Goal: Task Accomplishment & Management: Use online tool/utility

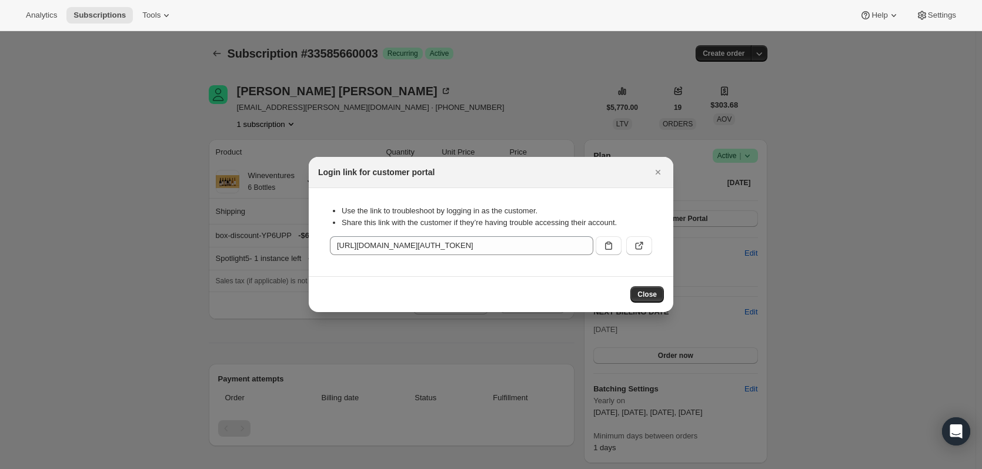
click at [646, 175] on div "Login link for customer portal" at bounding box center [491, 172] width 346 height 12
click at [657, 169] on icon "Close" at bounding box center [658, 172] width 12 height 12
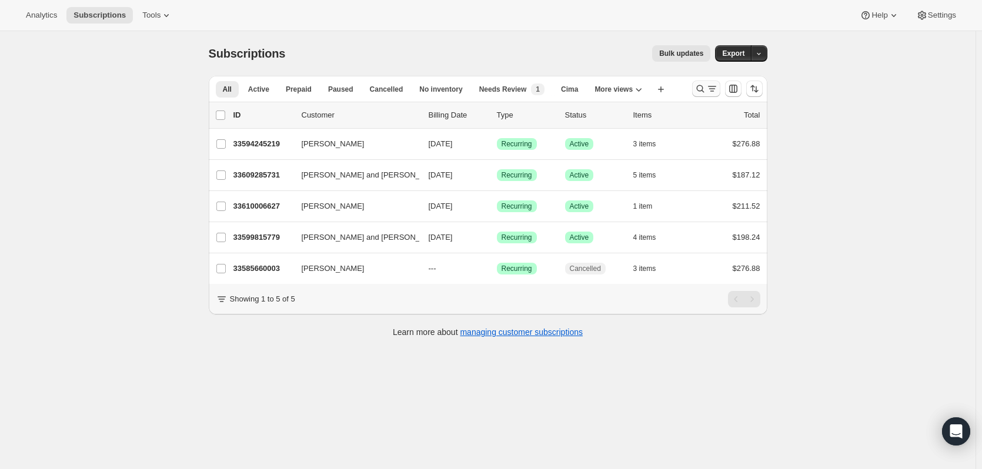
click at [703, 85] on icon "Search and filter results" at bounding box center [700, 89] width 12 height 12
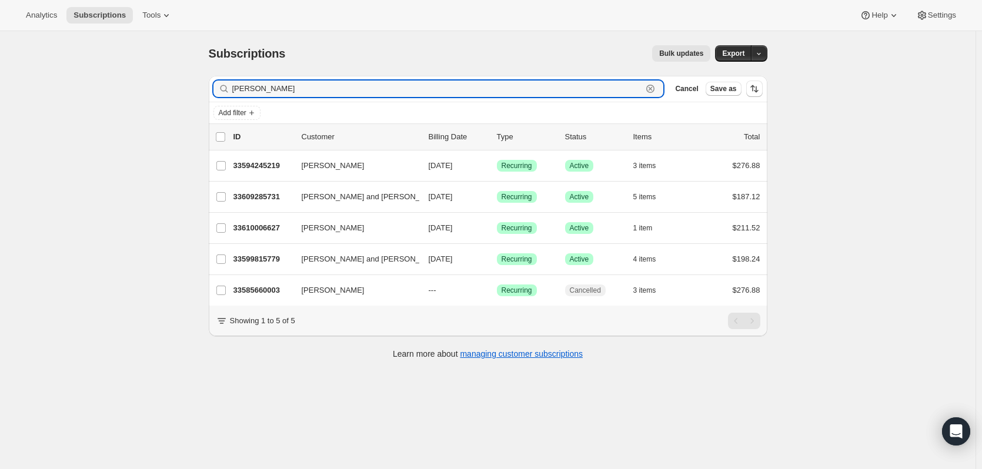
click at [648, 90] on icon "button" at bounding box center [650, 89] width 12 height 12
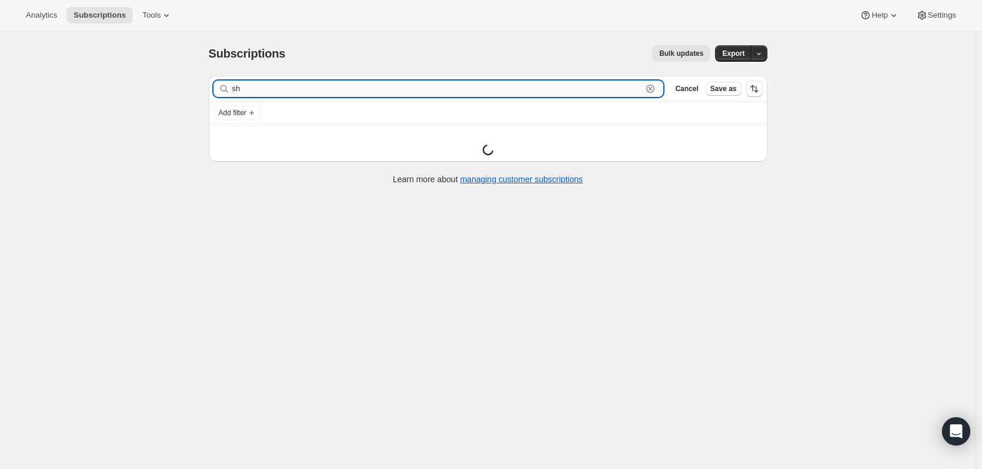
type input "s"
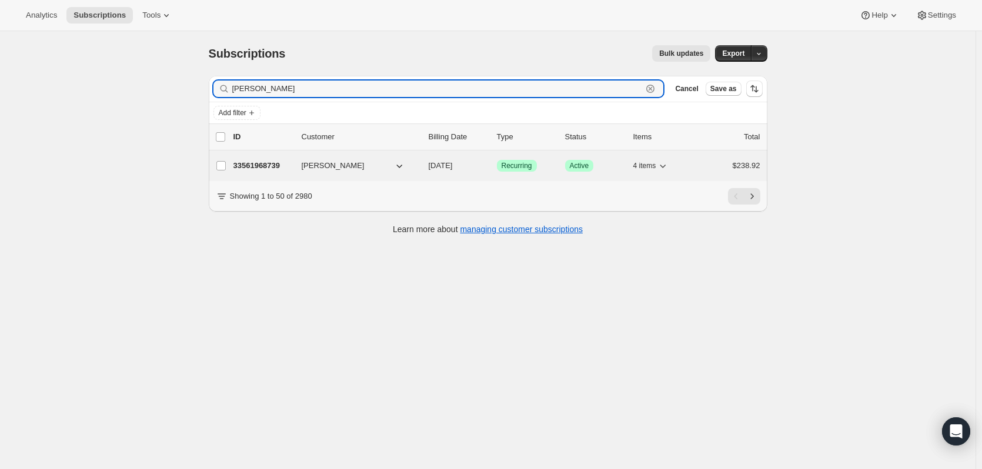
type input "shuel"
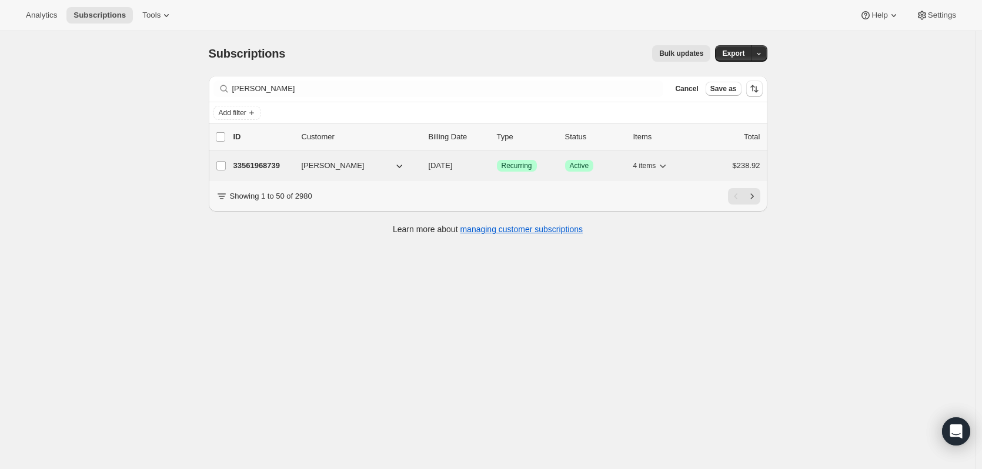
click at [267, 160] on p "33561968739" at bounding box center [262, 166] width 59 height 12
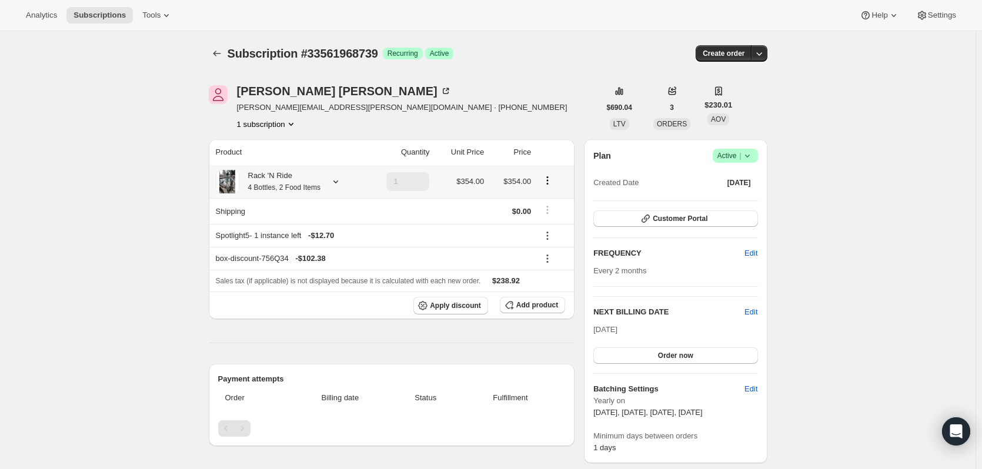
click at [331, 184] on div "Rack 'N Ride 4 Bottles, 2 Food Items" at bounding box center [289, 182] width 146 height 24
click at [342, 179] on icon at bounding box center [336, 182] width 12 height 12
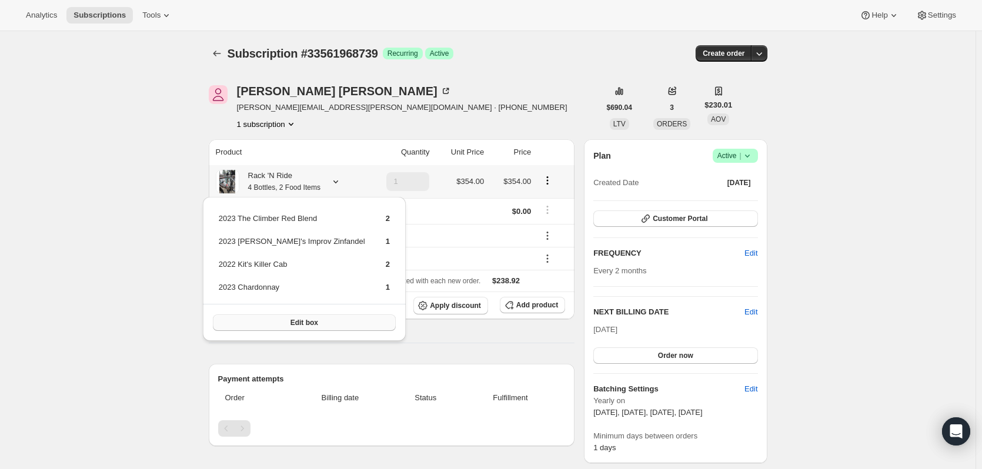
click at [316, 326] on button "Edit box" at bounding box center [304, 323] width 183 height 16
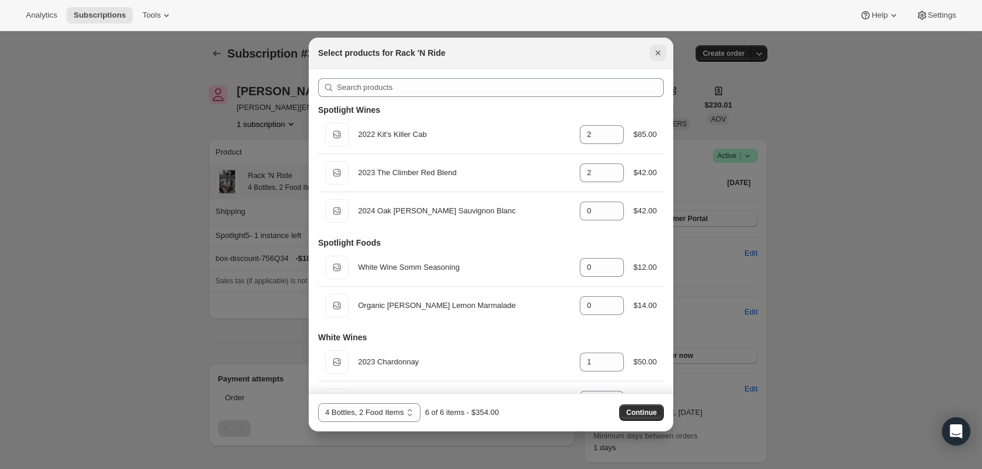
click at [652, 53] on icon "Close" at bounding box center [658, 53] width 12 height 12
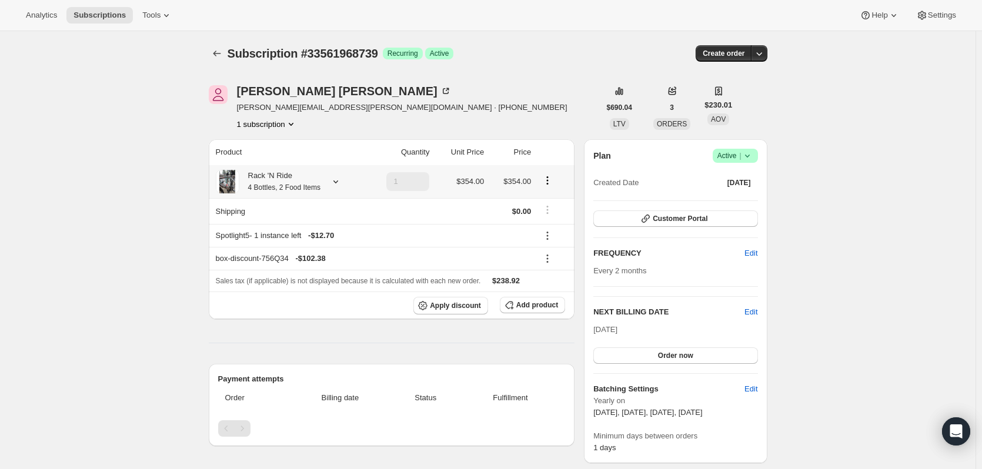
click at [564, 86] on div "Jamie Shuel jamie.shuel@gmail.com · +14153092939 1 subscription" at bounding box center [404, 107] width 391 height 45
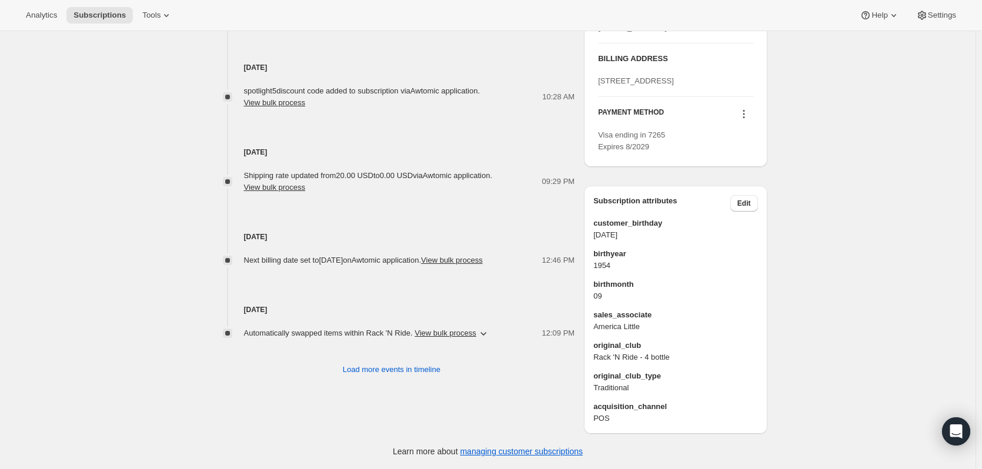
scroll to position [631, 0]
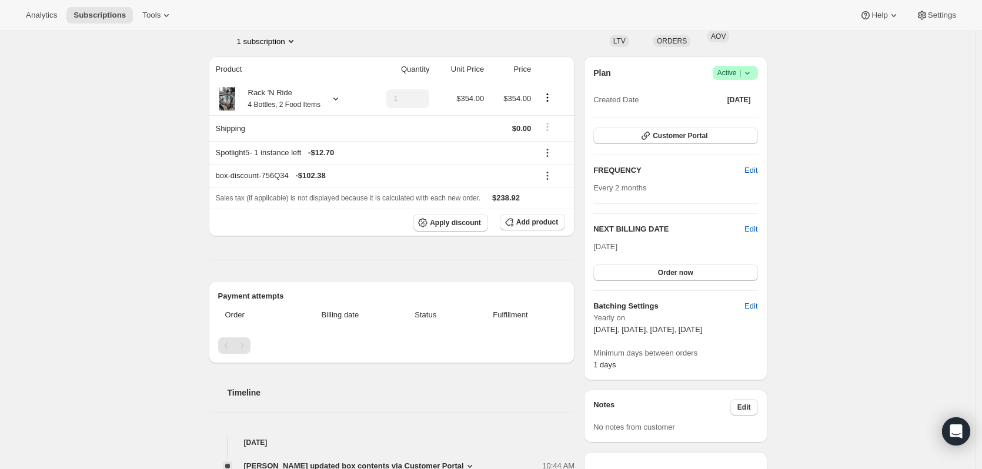
scroll to position [0, 0]
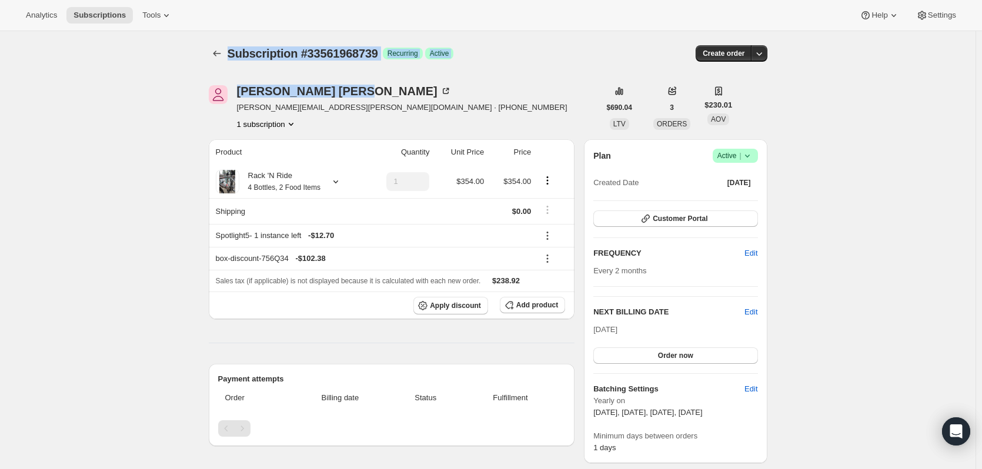
drag, startPoint x: 189, startPoint y: 48, endPoint x: 557, endPoint y: 81, distance: 369.6
click at [544, 71] on div "Subscription #33561968739. This page is ready Subscription #33561968739 Success…" at bounding box center [488, 53] width 559 height 45
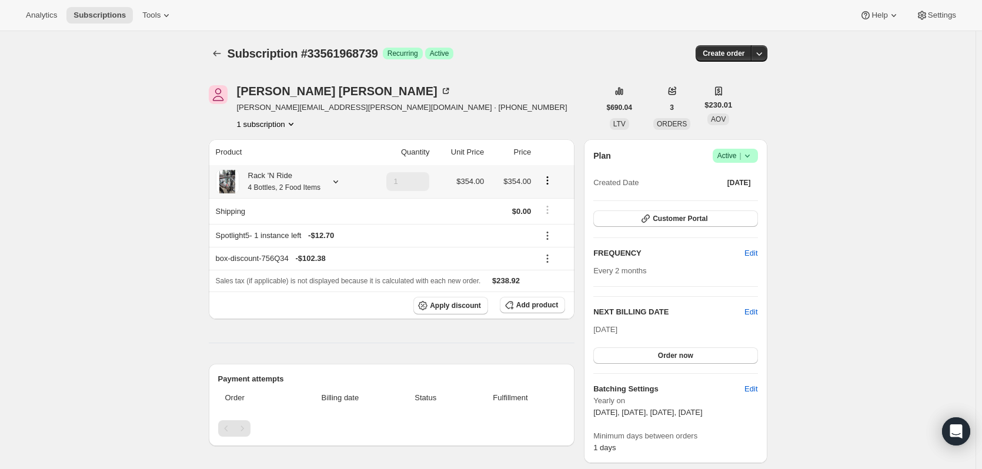
click at [342, 182] on icon at bounding box center [336, 182] width 12 height 12
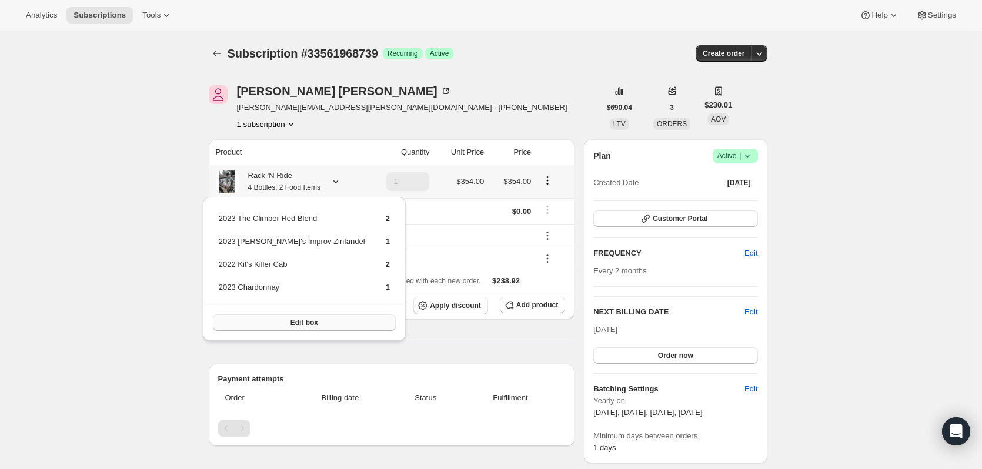
click at [296, 326] on span "Edit box" at bounding box center [304, 322] width 28 height 9
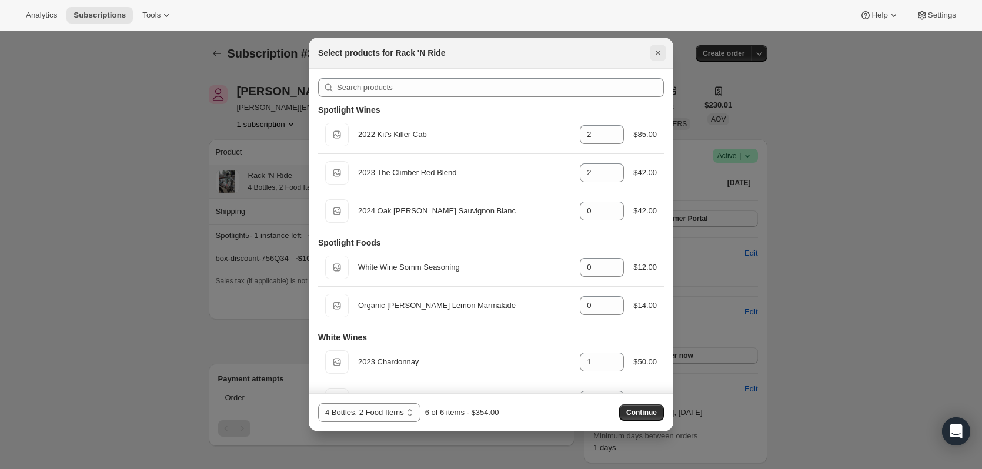
click at [660, 55] on icon "Close" at bounding box center [658, 53] width 12 height 12
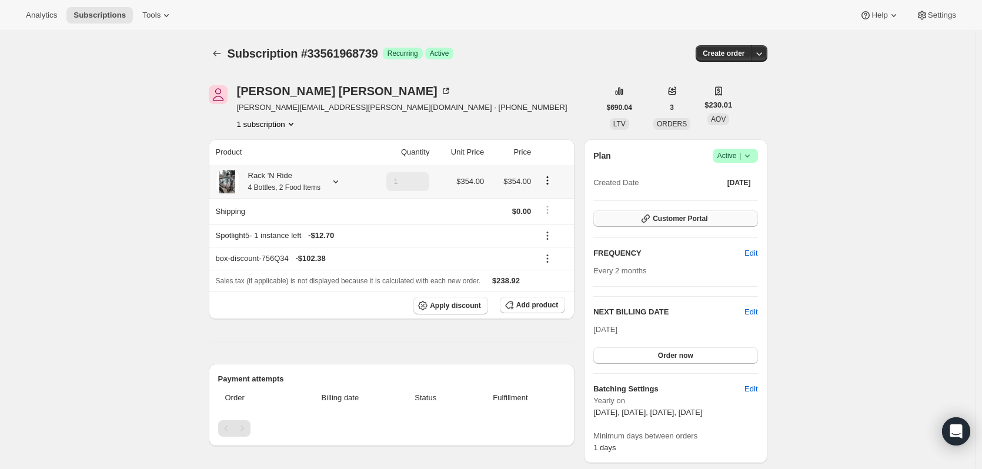
click at [672, 222] on span "Customer Portal" at bounding box center [680, 218] width 55 height 9
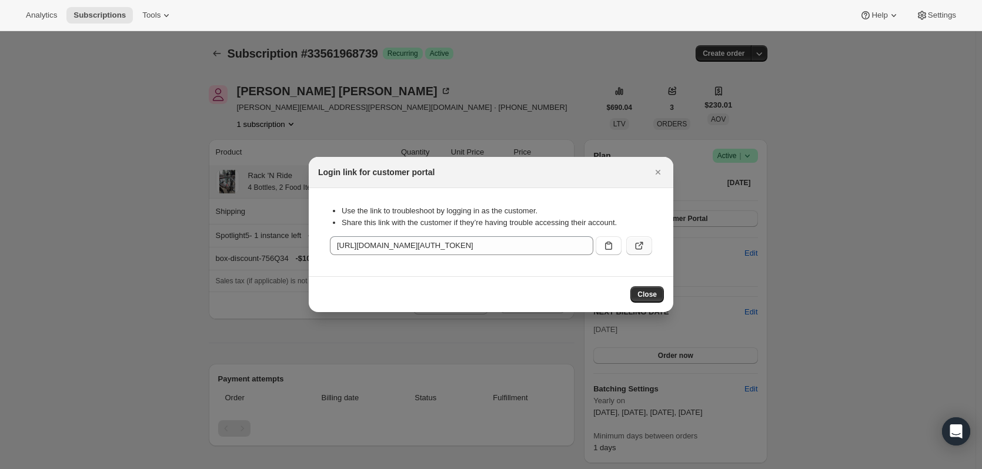
click at [638, 246] on icon ":r1mv:" at bounding box center [639, 246] width 12 height 12
click at [647, 290] on span "Close" at bounding box center [646, 294] width 19 height 9
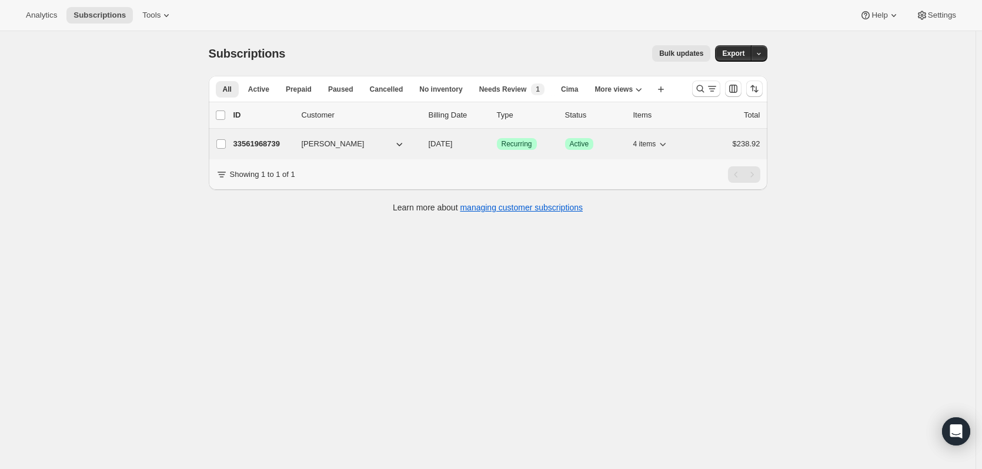
click at [266, 140] on p "33561968739" at bounding box center [262, 144] width 59 height 12
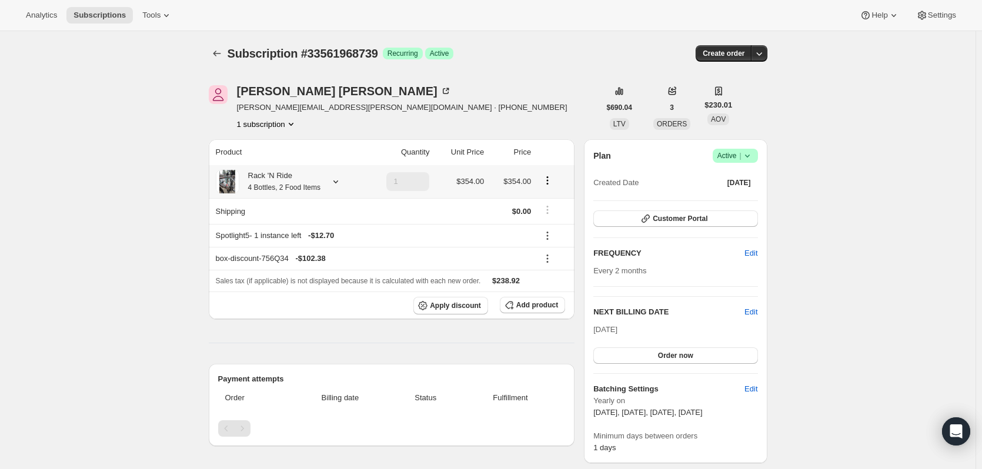
click at [342, 177] on icon at bounding box center [336, 182] width 12 height 12
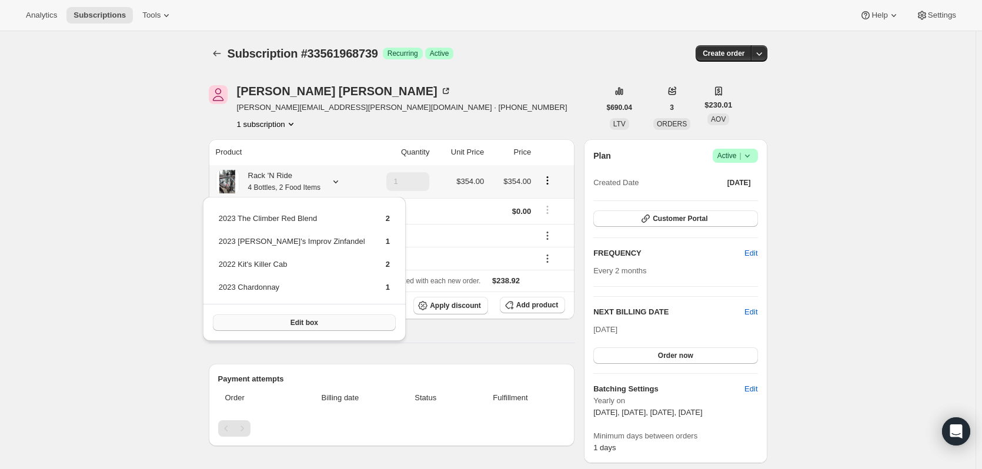
click at [292, 329] on button "Edit box" at bounding box center [304, 323] width 183 height 16
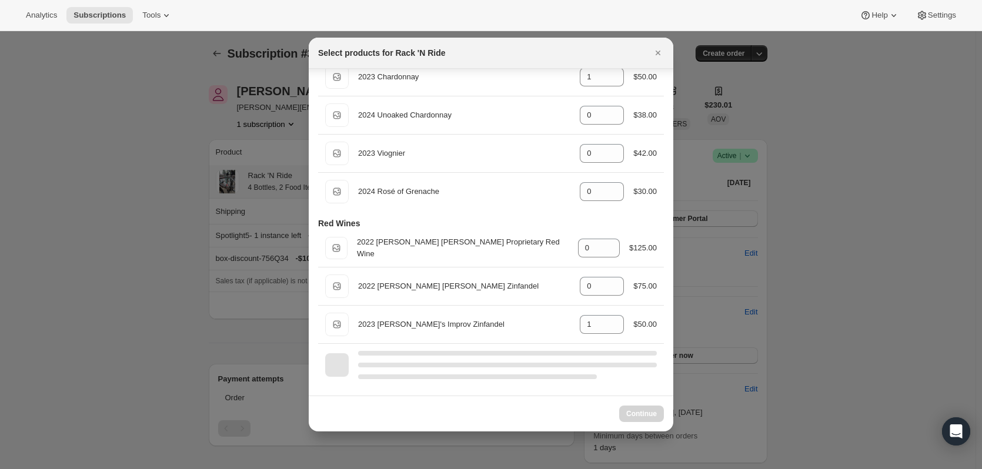
scroll to position [283, 0]
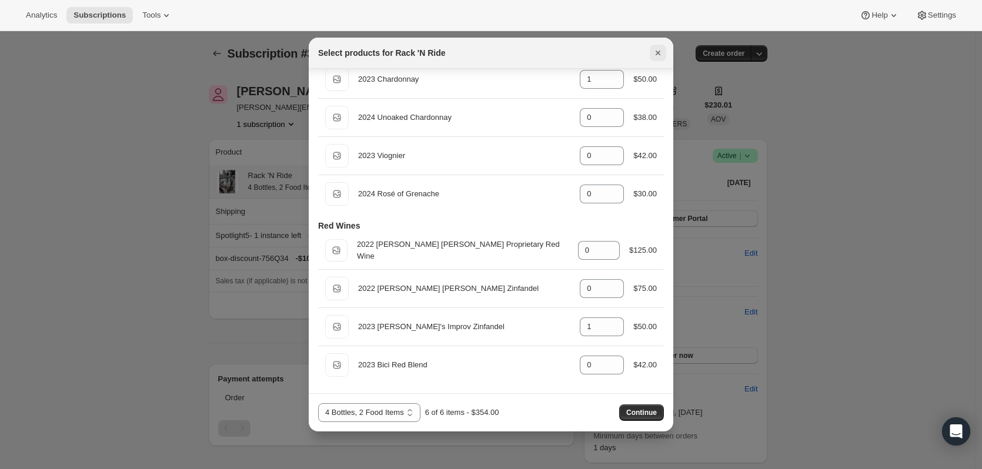
click at [660, 55] on icon "Close" at bounding box center [658, 53] width 5 height 5
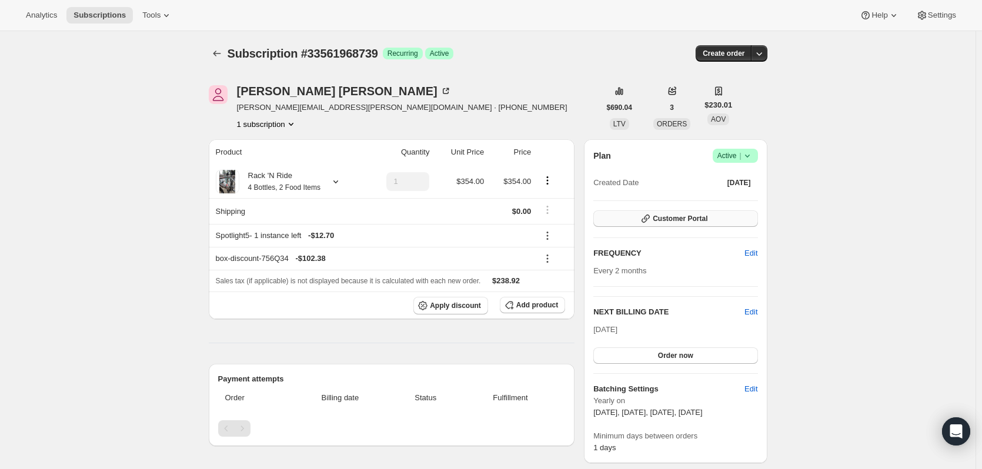
click at [673, 216] on span "Customer Portal" at bounding box center [680, 218] width 55 height 9
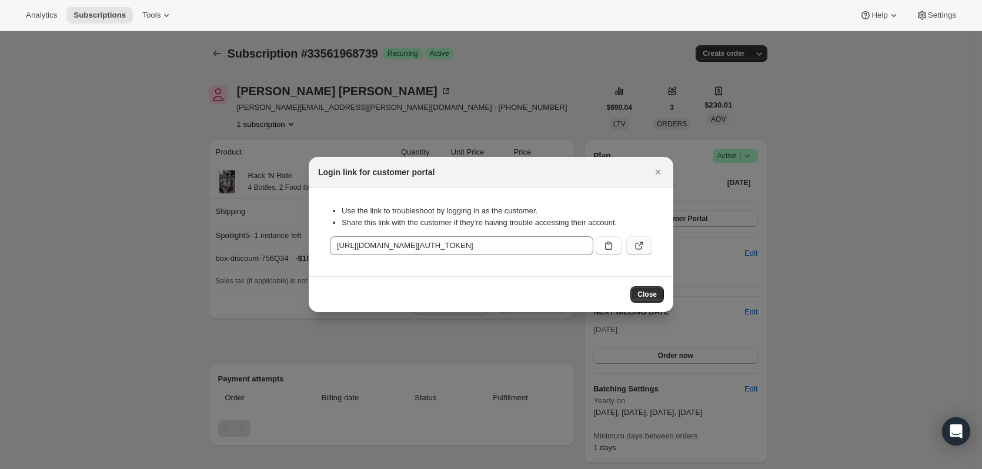
click at [636, 237] on button ":r2n:" at bounding box center [639, 245] width 26 height 19
click at [662, 171] on icon "Close" at bounding box center [658, 172] width 12 height 12
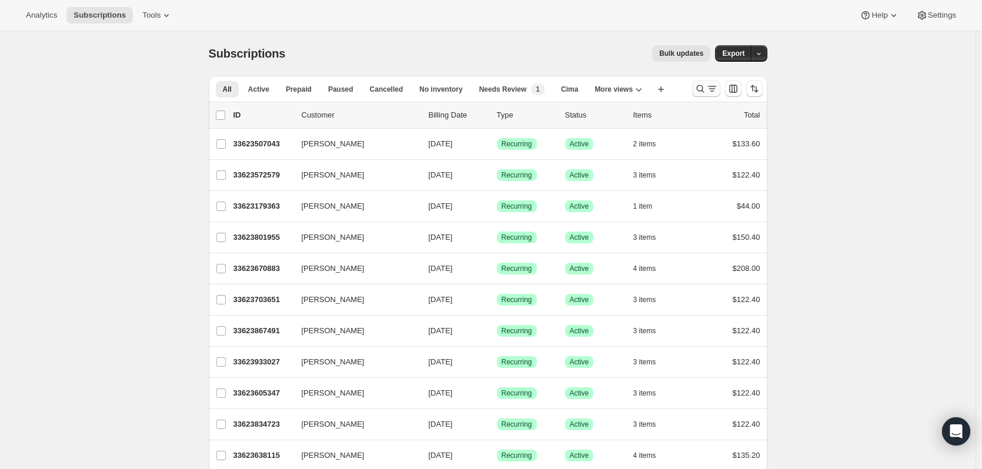
click at [700, 90] on icon "Search and filter results" at bounding box center [700, 89] width 8 height 8
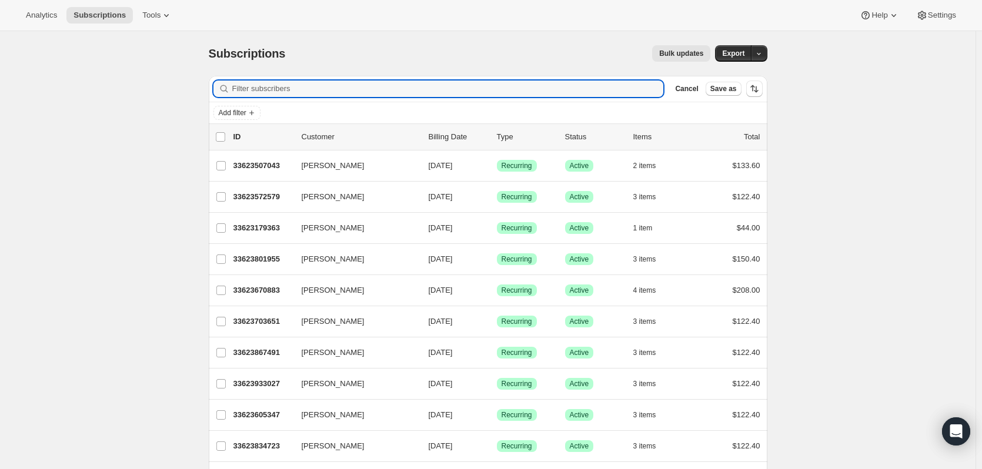
drag, startPoint x: 378, startPoint y: 92, endPoint x: 378, endPoint y: 102, distance: 10.0
click at [378, 95] on input "Filter subscribers" at bounding box center [448, 89] width 432 height 16
paste input "[PERSON_NAME]"
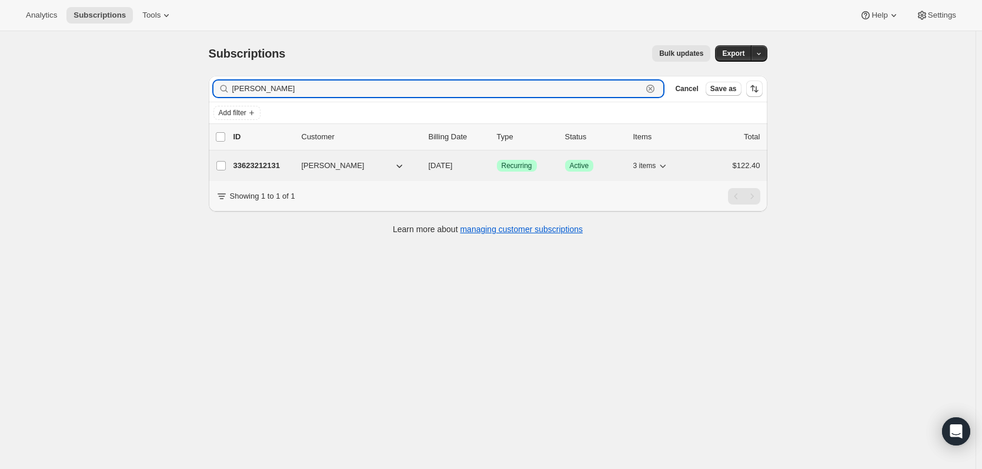
type input "[PERSON_NAME]"
click at [276, 166] on p "33623212131" at bounding box center [262, 166] width 59 height 12
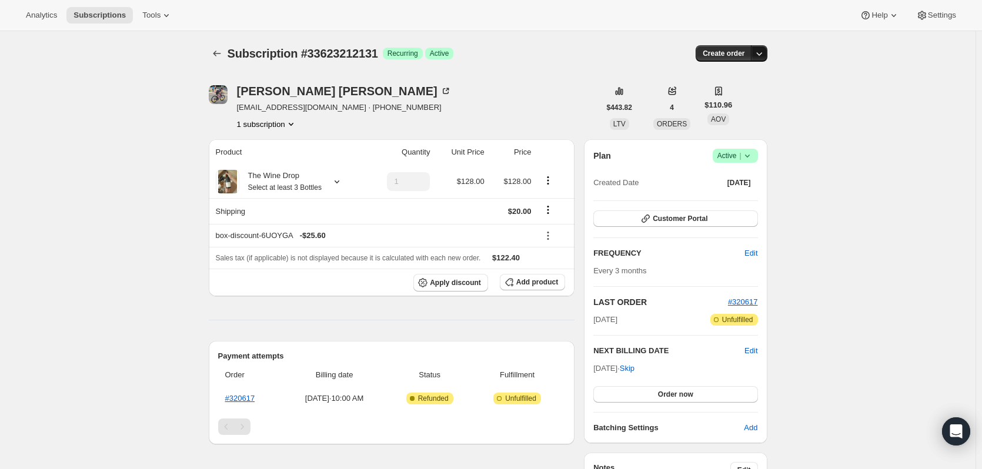
click at [757, 57] on icon "button" at bounding box center [759, 54] width 12 height 12
click at [741, 96] on span "Create custom one-time order" at bounding box center [713, 97] width 102 height 9
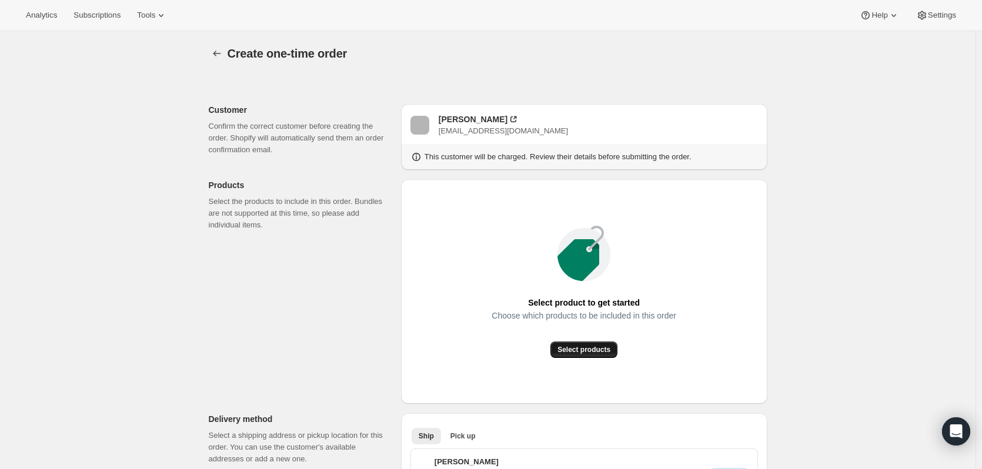
click at [583, 348] on span "Select products" at bounding box center [583, 349] width 53 height 9
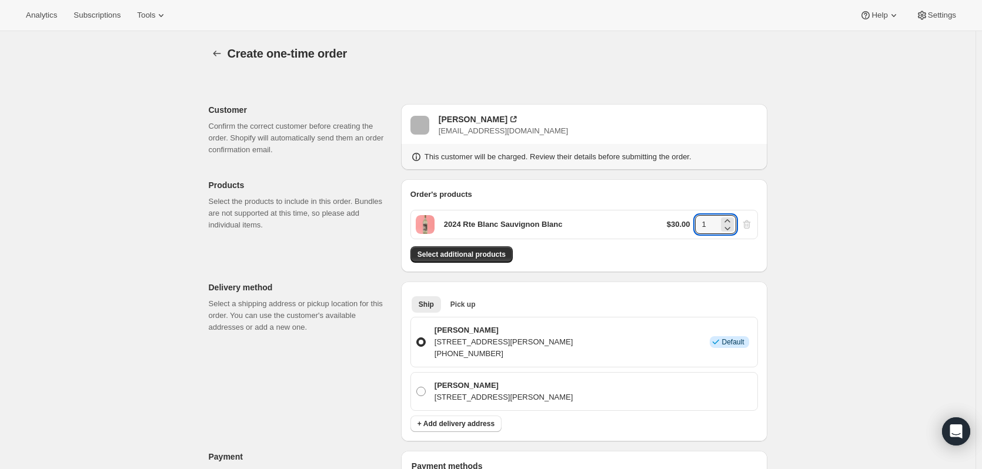
drag, startPoint x: 709, startPoint y: 223, endPoint x: 686, endPoint y: 223, distance: 22.9
click at [686, 223] on div "$30.00 1" at bounding box center [710, 224] width 86 height 19
type input "2"
click at [465, 252] on span "Select additional products" at bounding box center [461, 254] width 88 height 9
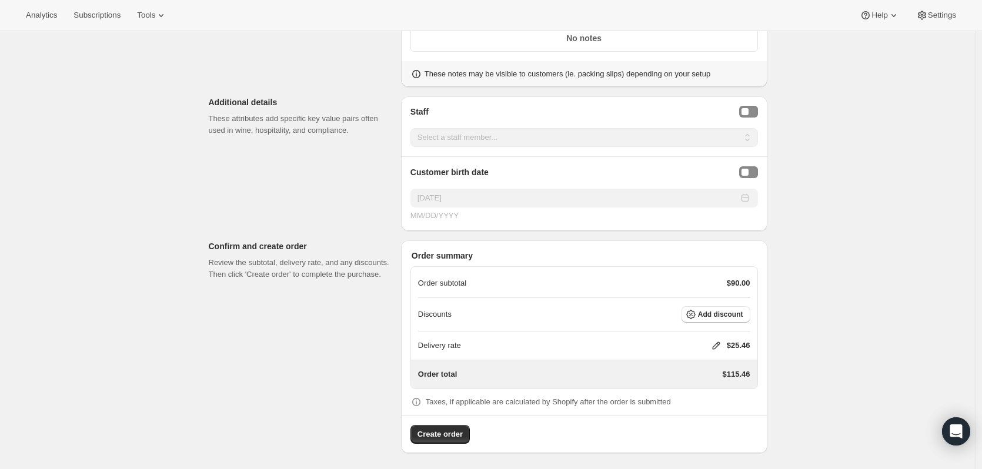
scroll to position [601, 0]
click at [740, 313] on span "Add discount" at bounding box center [720, 312] width 45 height 9
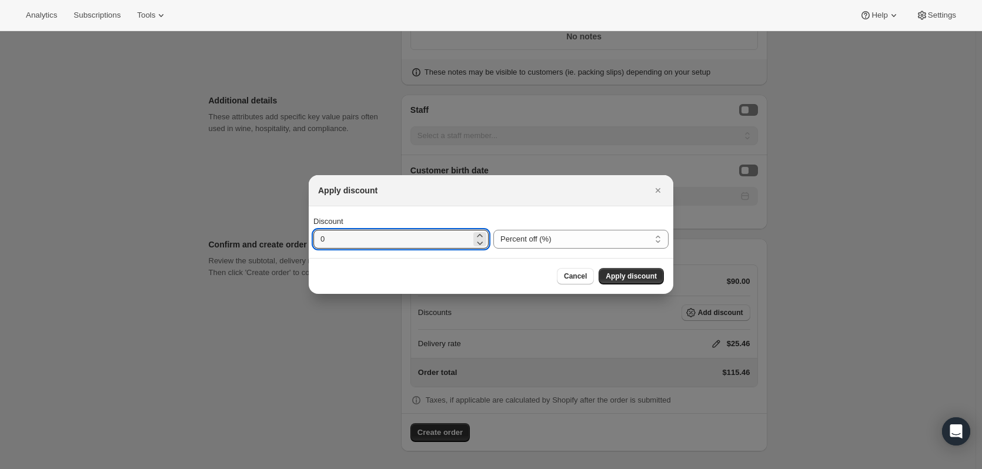
drag, startPoint x: 395, startPoint y: 235, endPoint x: 243, endPoint y: 240, distance: 152.4
click at [243, 469] on div "Apply discount Discount 0 Percent off (%) Amount off ($) Percent off (%) Cancel…" at bounding box center [491, 470] width 982 height 0
type input "20"
click at [632, 275] on span "Apply discount" at bounding box center [631, 276] width 51 height 9
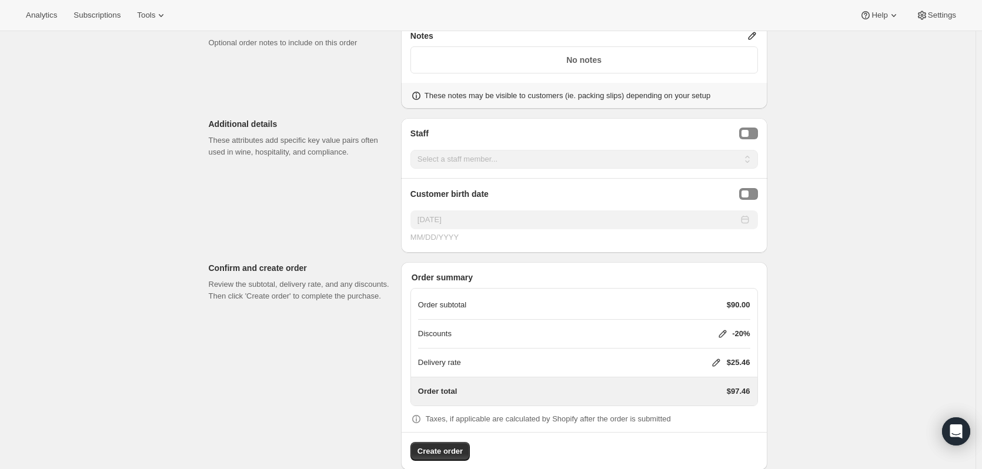
scroll to position [596, 0]
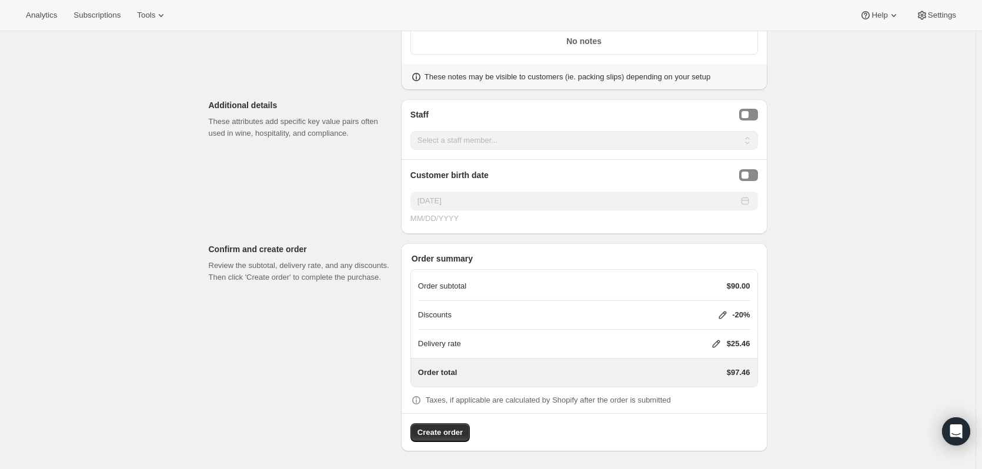
click at [716, 343] on icon at bounding box center [716, 344] width 8 height 8
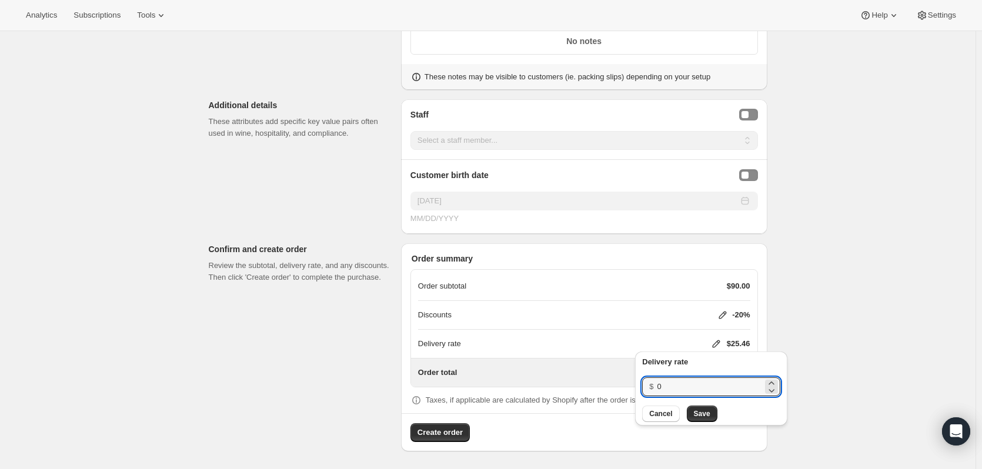
drag, startPoint x: 670, startPoint y: 395, endPoint x: 634, endPoint y: 394, distance: 36.5
click at [637, 391] on div "Delivery rate $ 0 Cancel Save" at bounding box center [711, 389] width 152 height 74
type input "20"
click at [704, 415] on span "Save" at bounding box center [702, 413] width 16 height 9
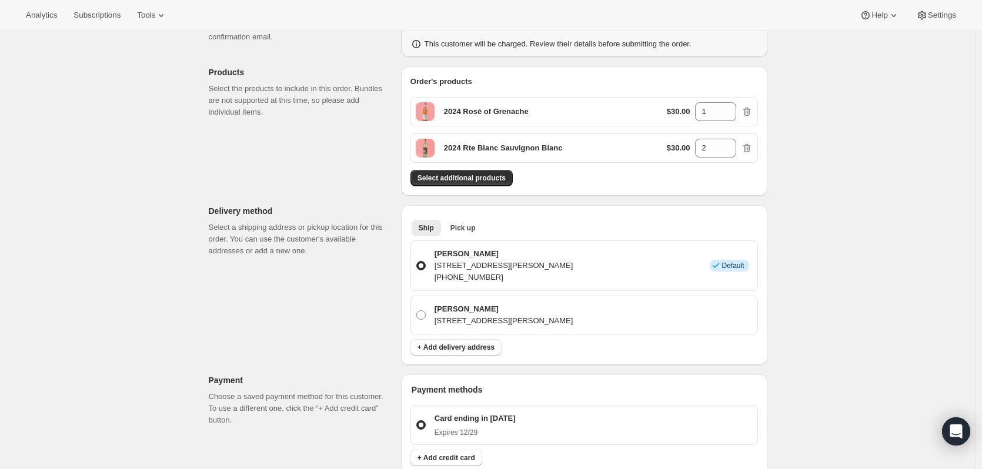
scroll to position [118, 0]
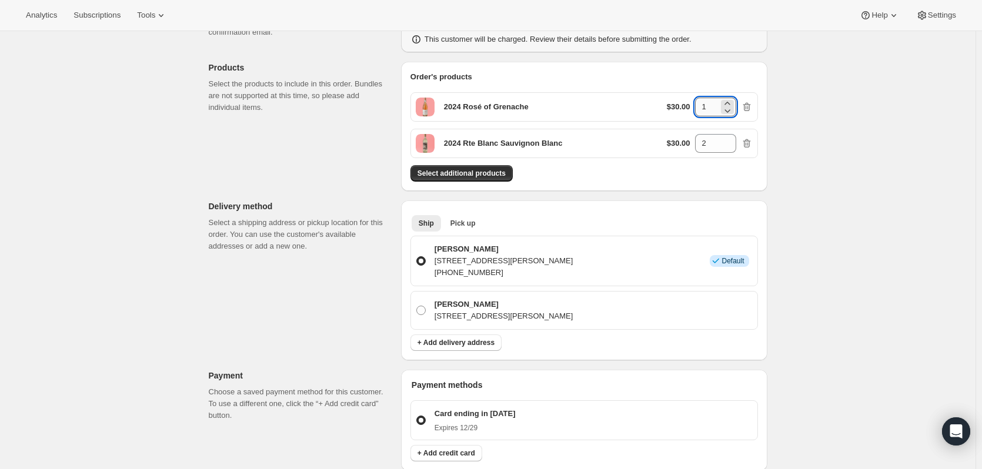
click at [719, 104] on input "1" at bounding box center [707, 107] width 24 height 19
click at [483, 108] on p "2024 Rosé of Grenache" at bounding box center [486, 107] width 85 height 12
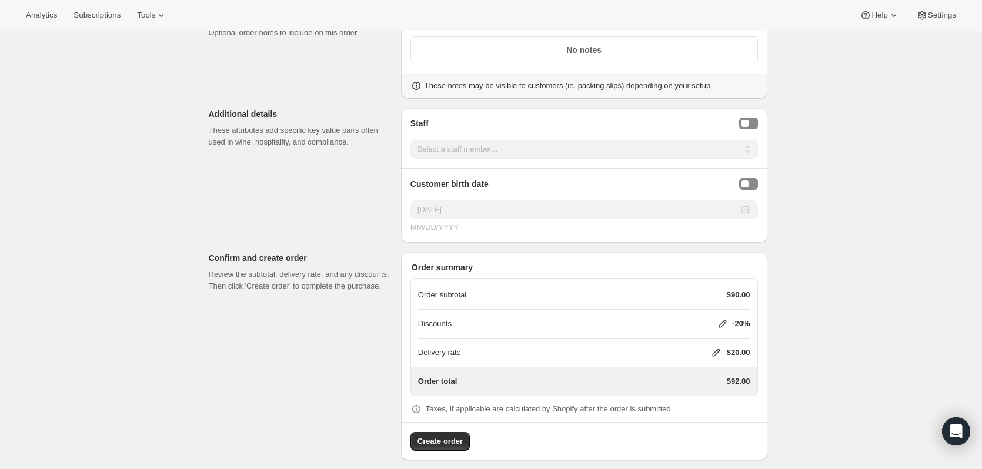
scroll to position [596, 0]
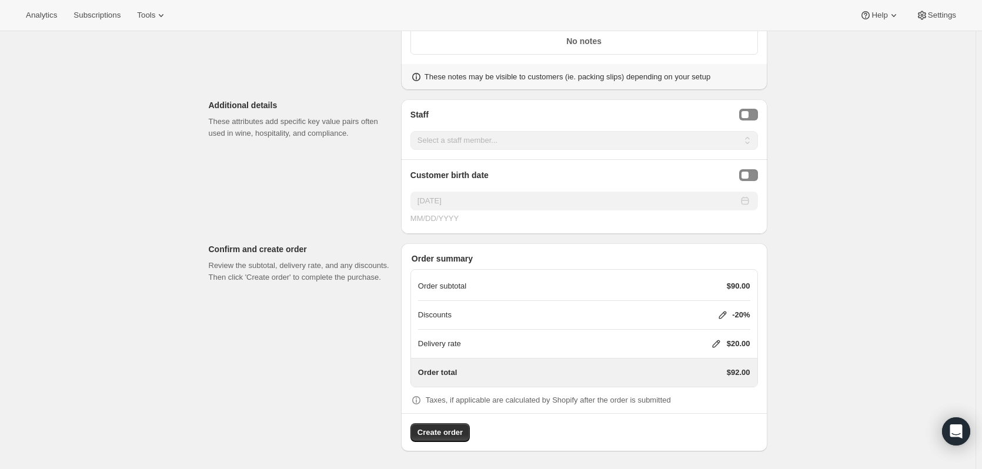
click at [720, 313] on icon at bounding box center [723, 315] width 12 height 12
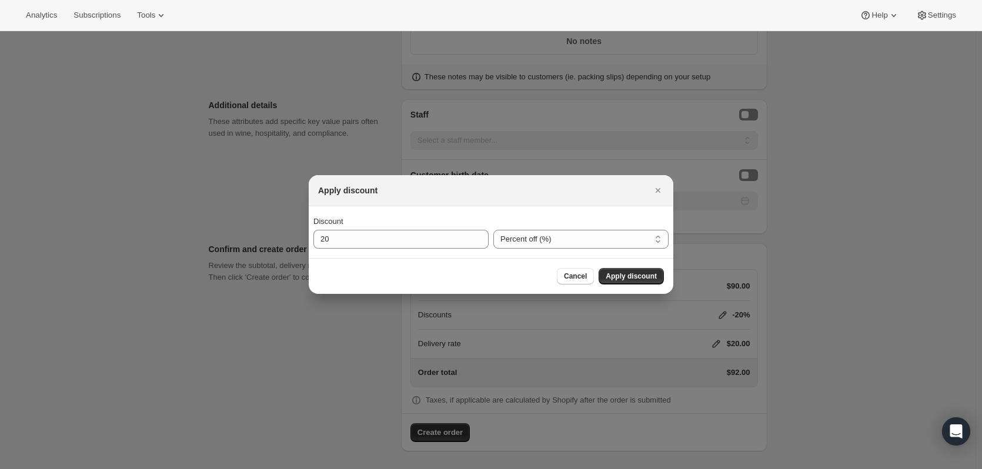
click at [834, 322] on div at bounding box center [491, 234] width 982 height 469
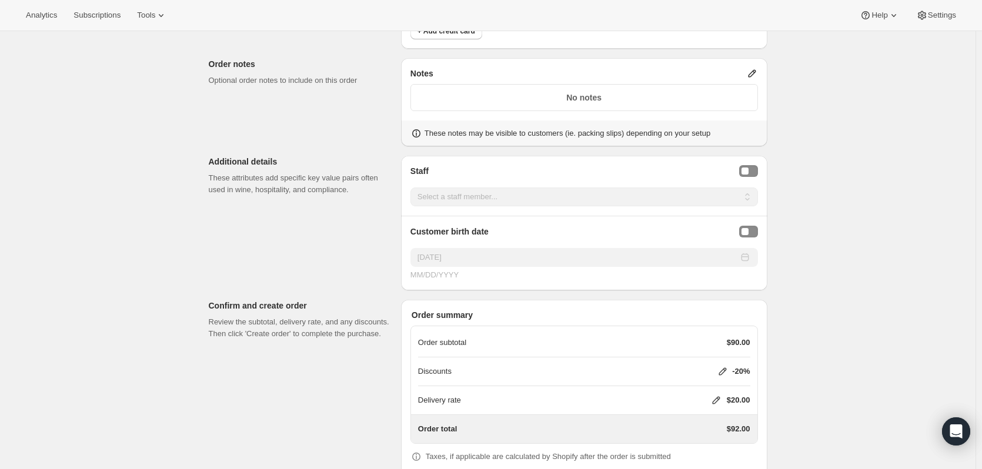
scroll to position [537, 0]
click at [721, 372] on icon at bounding box center [723, 374] width 12 height 12
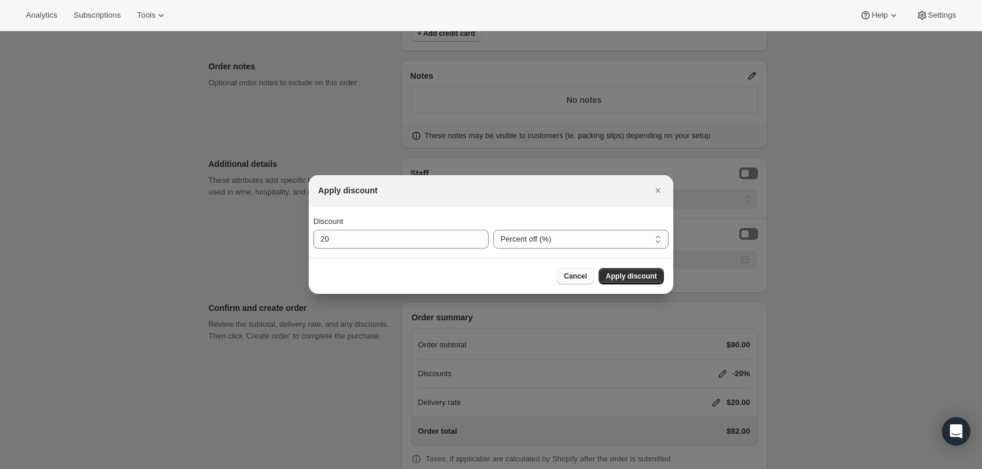
click at [580, 278] on span "Cancel" at bounding box center [575, 276] width 23 height 9
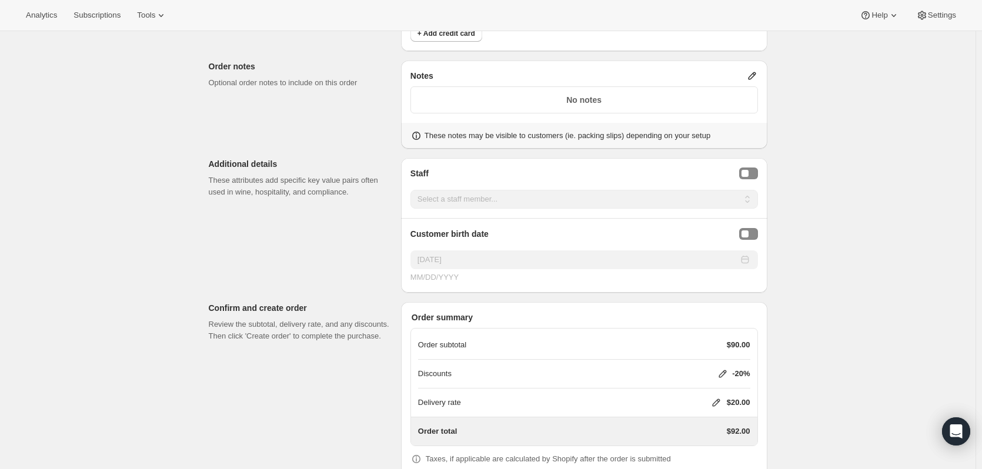
click at [724, 370] on icon at bounding box center [723, 374] width 8 height 8
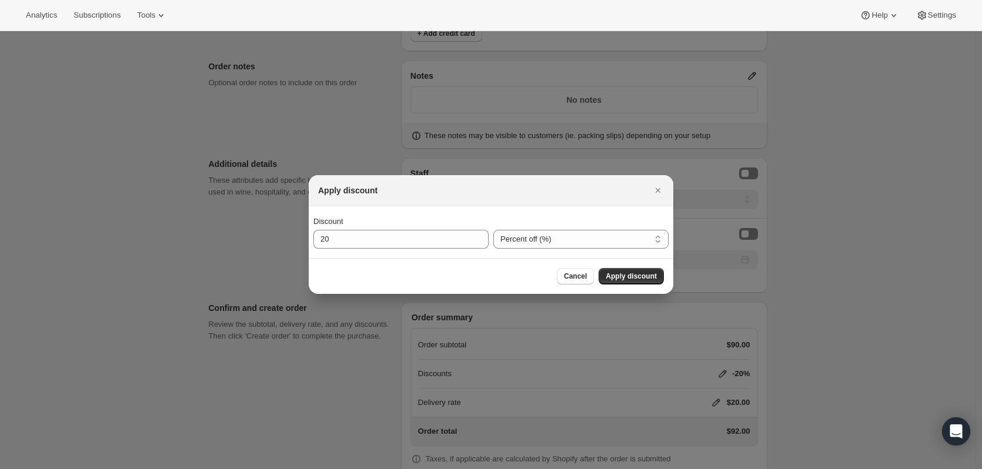
scroll to position [0, 0]
click at [646, 239] on select "Percent off (%) Amount off ($)" at bounding box center [580, 239] width 175 height 19
click at [646, 240] on select "Percent off (%) Amount off ($)" at bounding box center [580, 239] width 175 height 19
drag, startPoint x: 384, startPoint y: 239, endPoint x: 216, endPoint y: 239, distance: 167.6
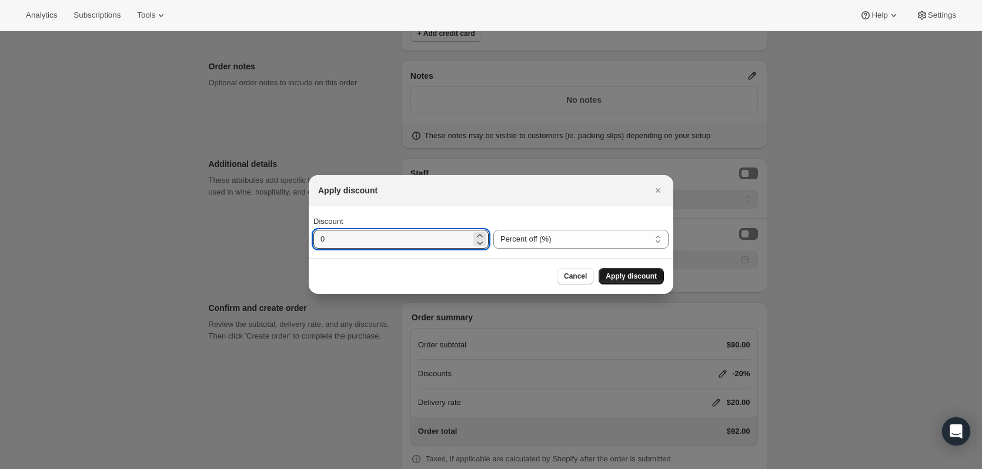
type input "0"
click at [642, 277] on span "Apply discount" at bounding box center [631, 276] width 51 height 9
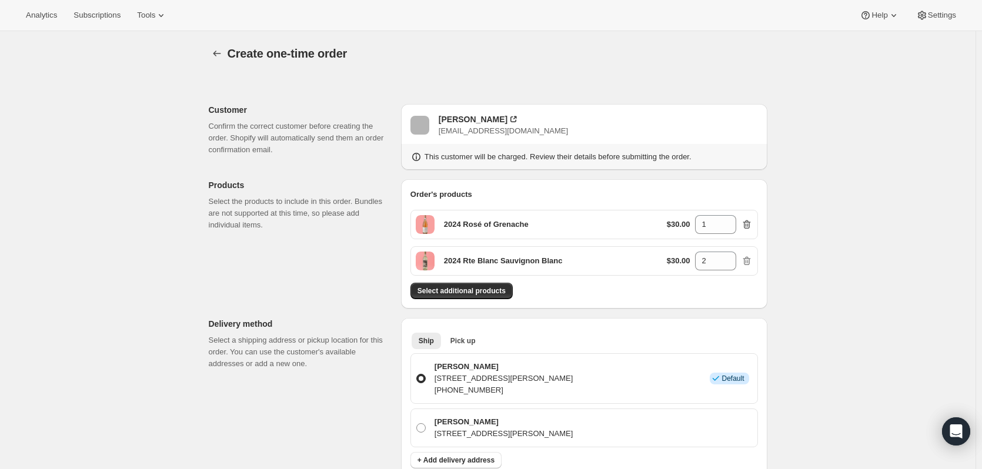
click at [749, 225] on icon "button" at bounding box center [747, 225] width 12 height 12
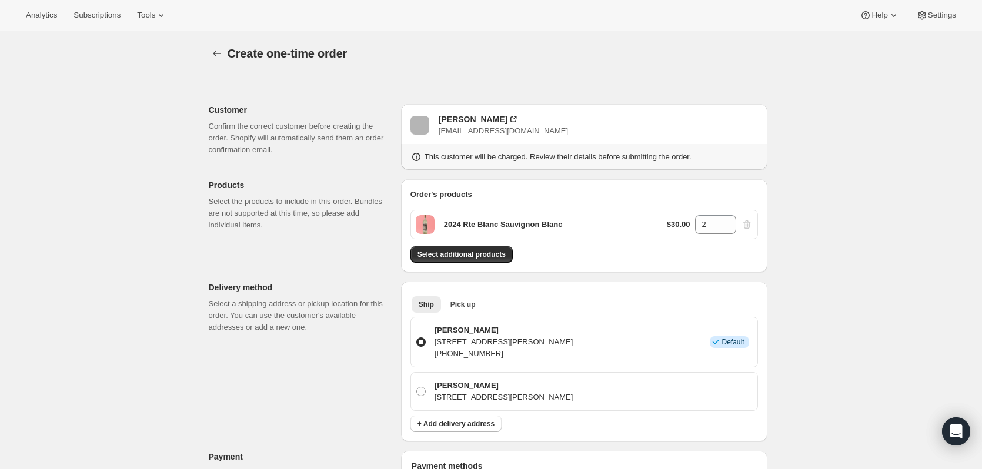
click at [753, 228] on div "$30.00 2" at bounding box center [710, 224] width 86 height 19
click at [711, 223] on input "2" at bounding box center [707, 224] width 24 height 19
drag, startPoint x: 707, startPoint y: 222, endPoint x: 673, endPoint y: 226, distance: 34.4
click at [674, 226] on div "$30.00 2" at bounding box center [710, 224] width 86 height 19
drag, startPoint x: 836, startPoint y: 241, endPoint x: 830, endPoint y: 239, distance: 6.9
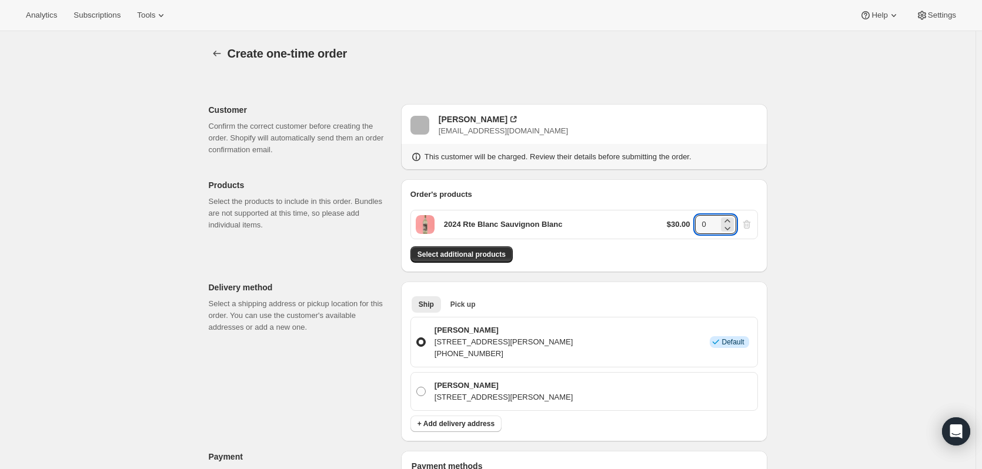
click at [487, 253] on span "Select additional products" at bounding box center [461, 254] width 88 height 9
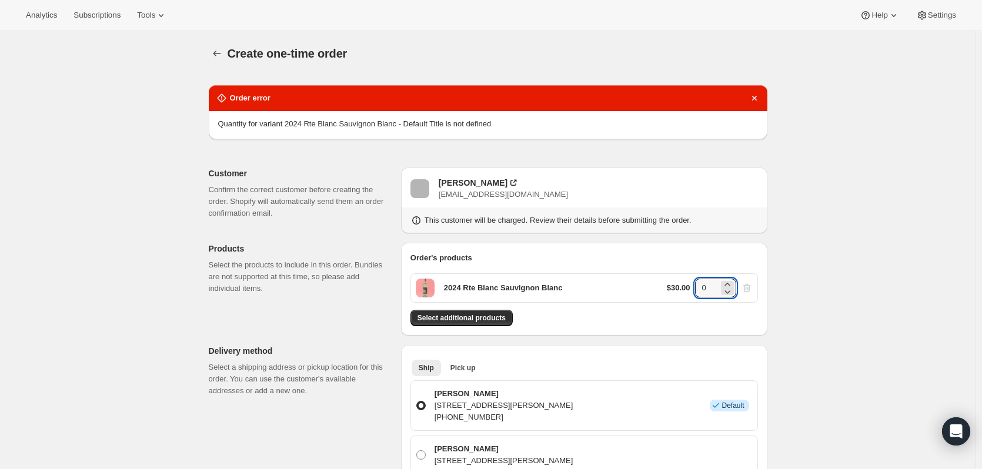
drag, startPoint x: 721, startPoint y: 282, endPoint x: 690, endPoint y: 280, distance: 31.8
click at [690, 280] on div "$30.00 0" at bounding box center [710, 288] width 86 height 19
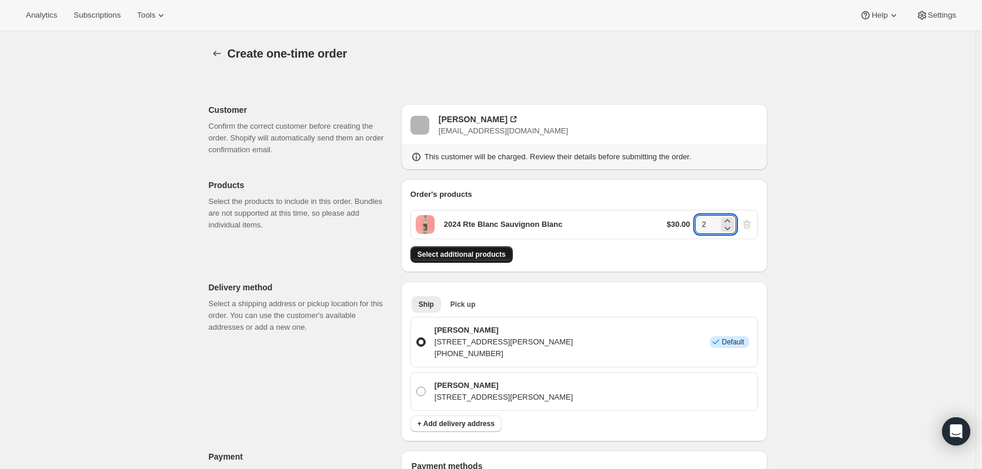
type input "2"
click at [489, 253] on span "Select additional products" at bounding box center [461, 254] width 88 height 9
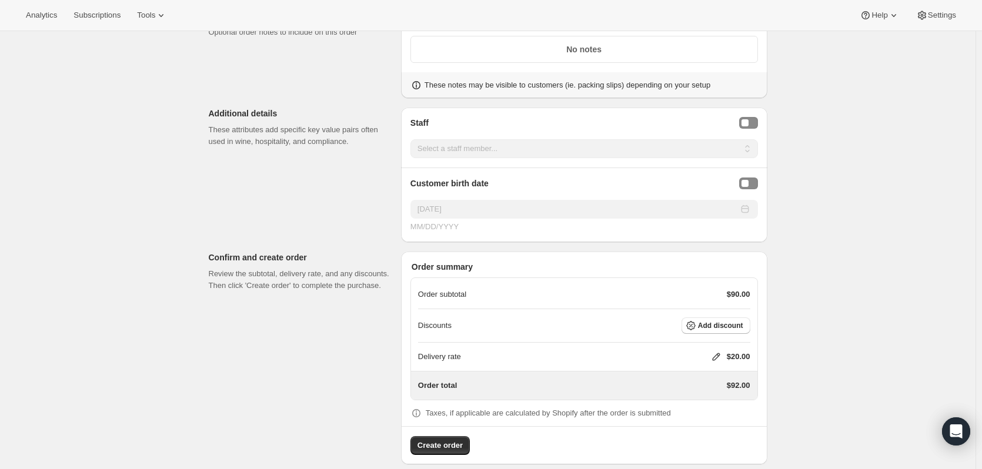
scroll to position [601, 0]
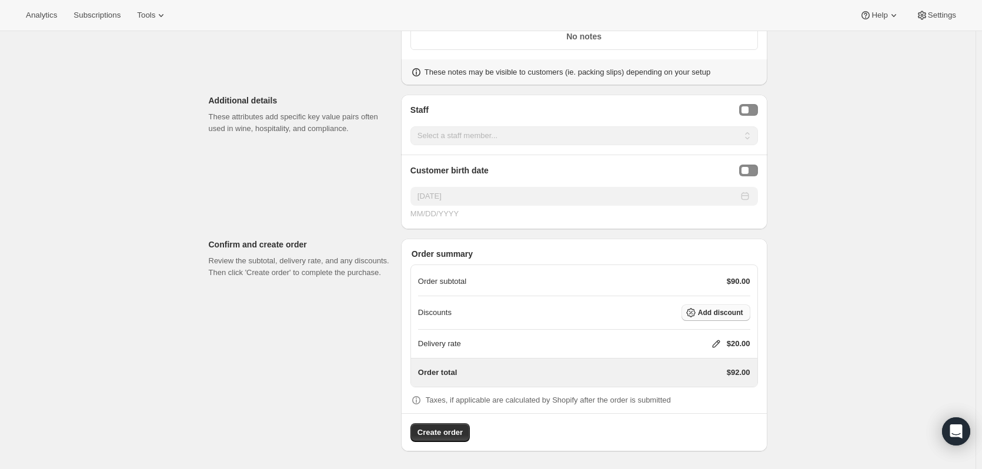
click at [712, 308] on span "Add discount" at bounding box center [720, 312] width 45 height 9
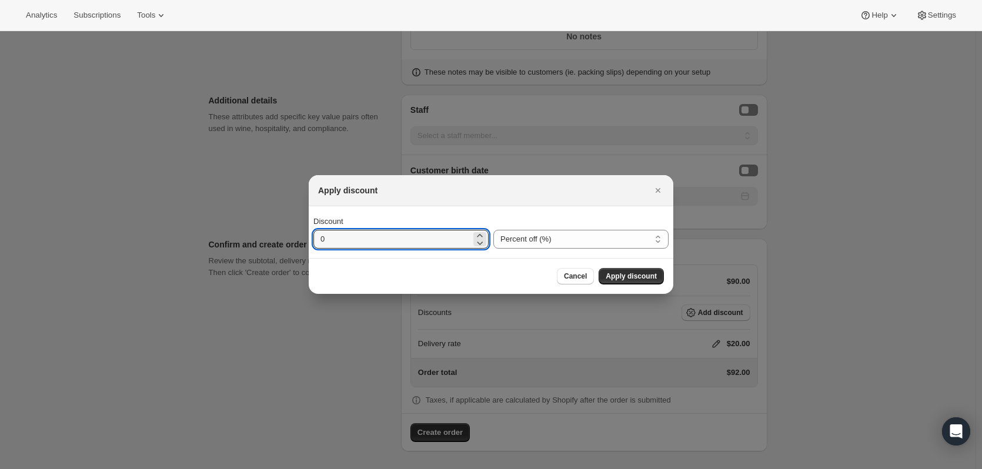
drag, startPoint x: 379, startPoint y: 245, endPoint x: 182, endPoint y: 247, distance: 196.4
click at [192, 469] on div "Apply discount Discount 0 Percent off (%) Amount off ($) Percent off (%) Cancel…" at bounding box center [491, 470] width 982 height 0
type input "20"
click at [641, 274] on span "Apply discount" at bounding box center [631, 276] width 51 height 9
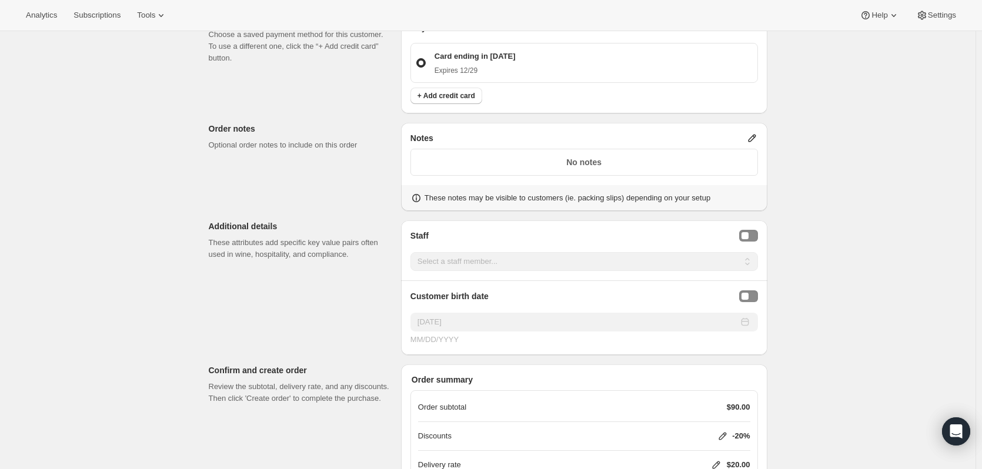
scroll to position [596, 0]
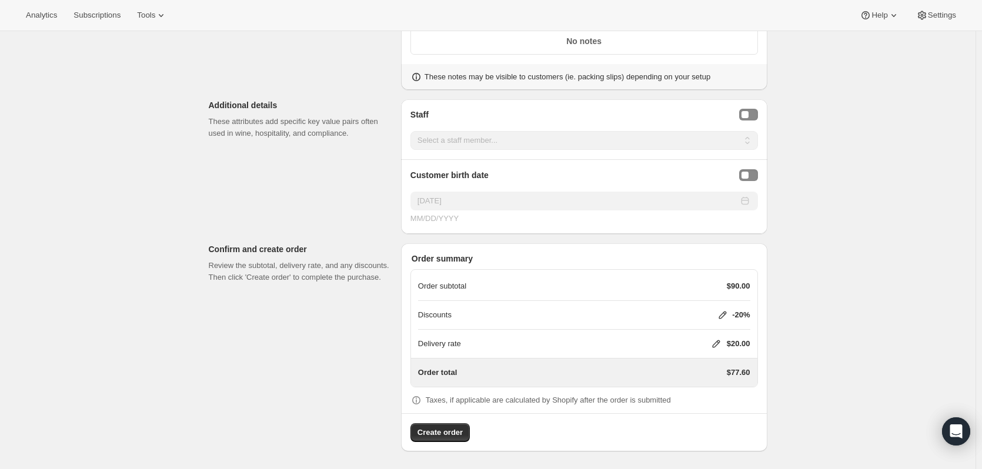
click at [444, 430] on span "Create order" at bounding box center [439, 433] width 45 height 12
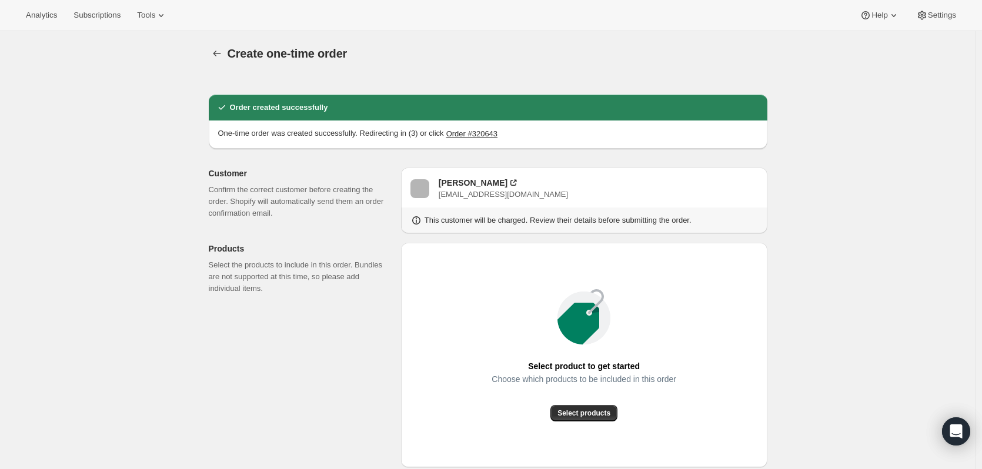
radio input "true"
